Goal: Navigation & Orientation: Find specific page/section

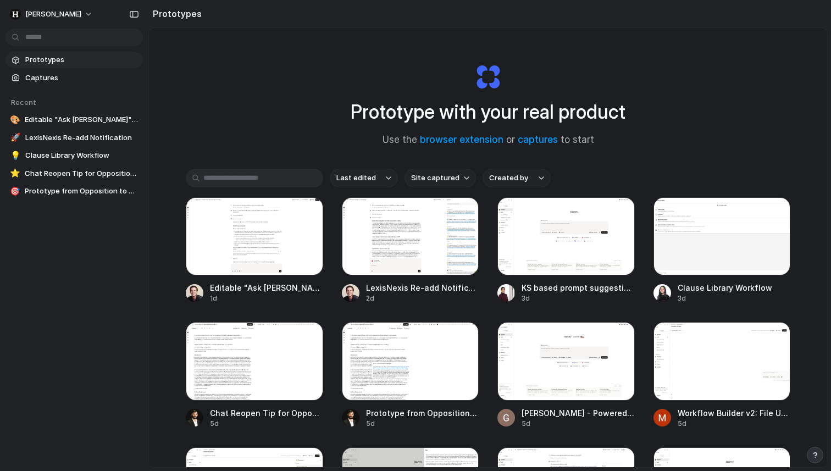
click at [39, 62] on span "Prototypes" at bounding box center [81, 59] width 113 height 11
click at [38, 59] on span "Prototypes" at bounding box center [81, 59] width 113 height 11
click at [46, 81] on span "Captures" at bounding box center [81, 78] width 113 height 11
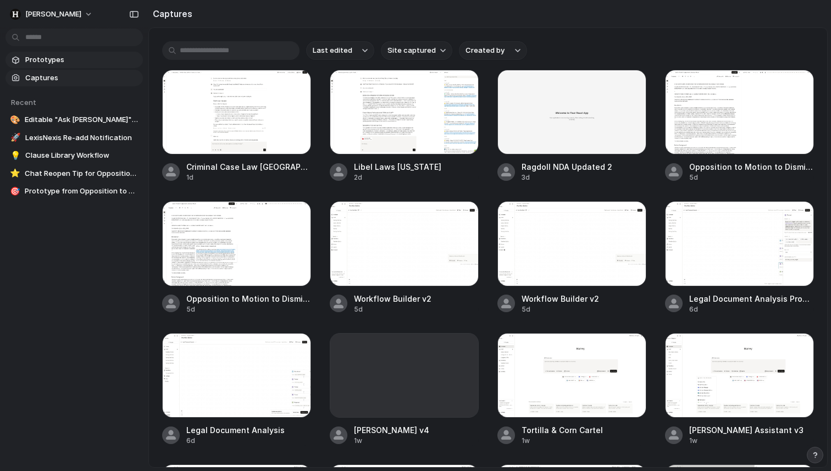
click at [43, 56] on span "Prototypes" at bounding box center [81, 59] width 113 height 11
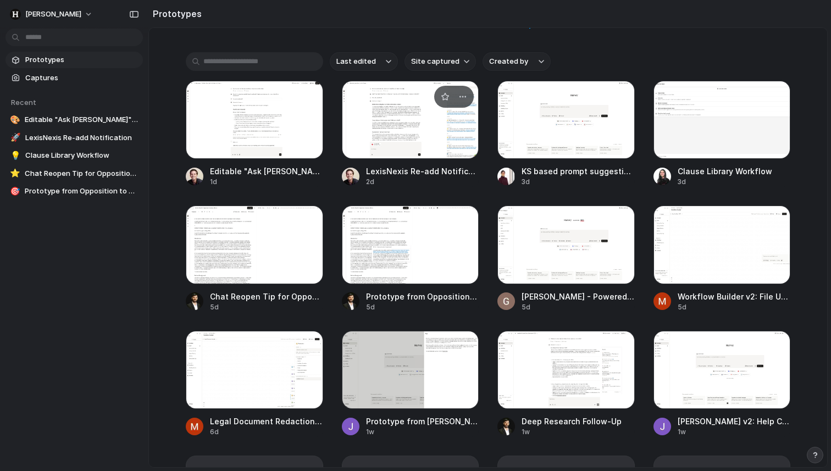
scroll to position [127, 0]
